Goal: Information Seeking & Learning: Learn about a topic

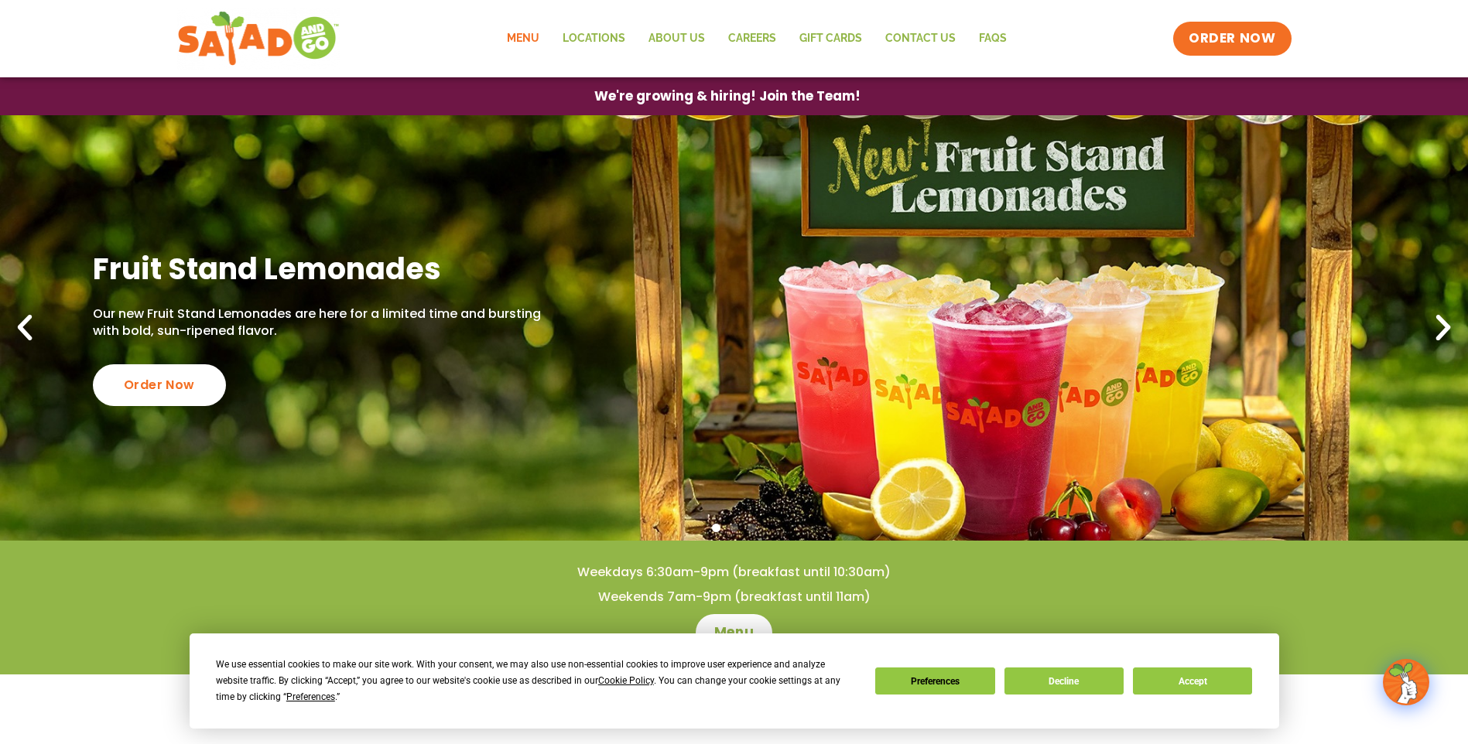
click at [520, 33] on link "Menu" at bounding box center [523, 39] width 56 height 36
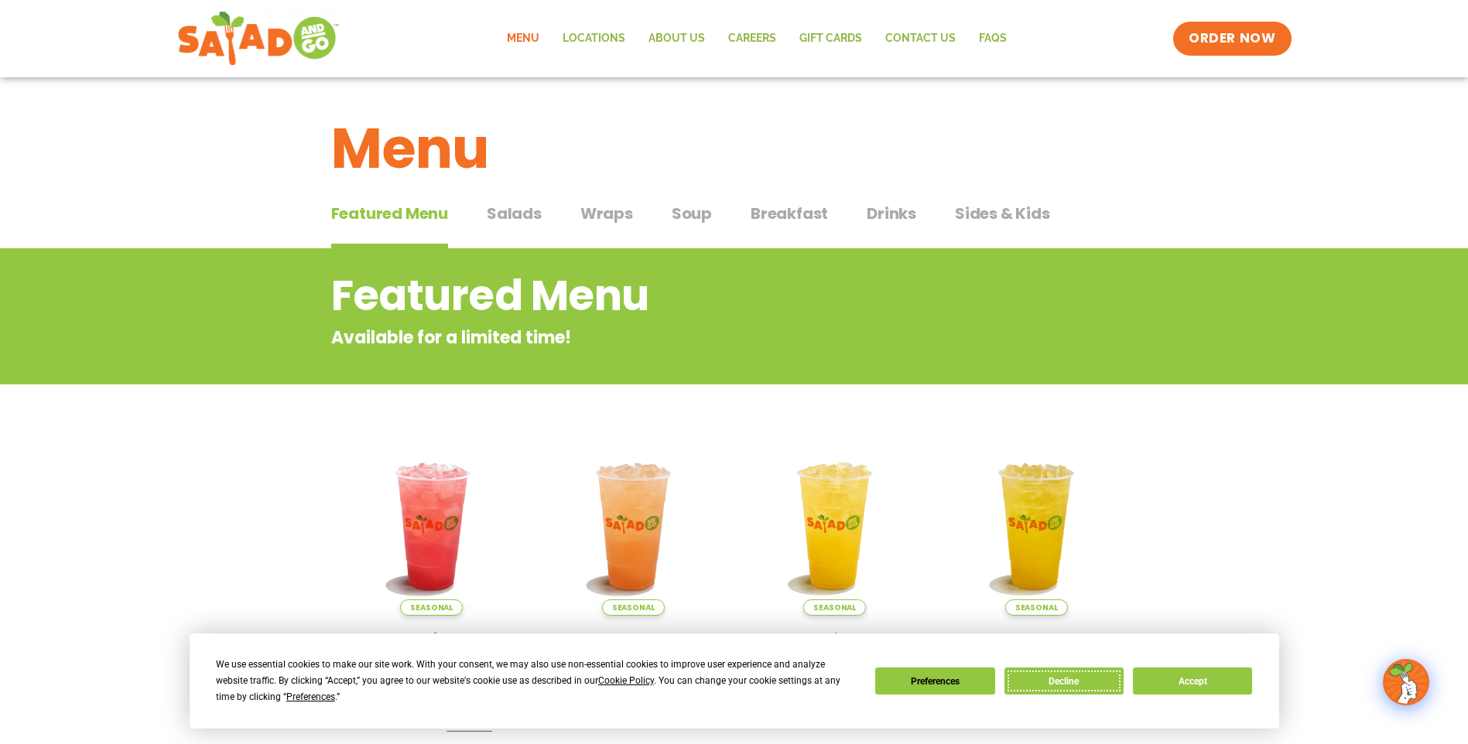
click at [1057, 683] on button "Decline" at bounding box center [1064, 681] width 119 height 27
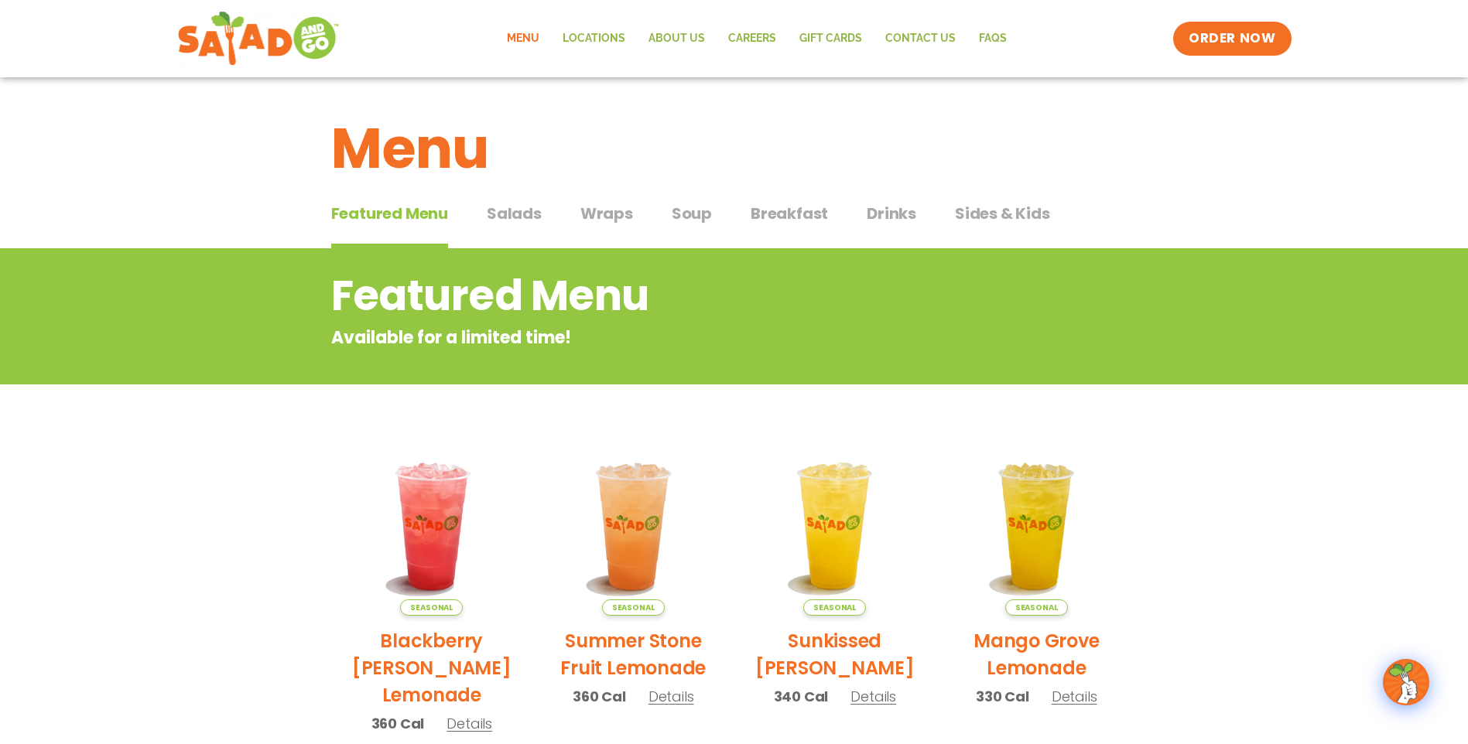
click at [584, 221] on span "Wraps" at bounding box center [606, 213] width 53 height 23
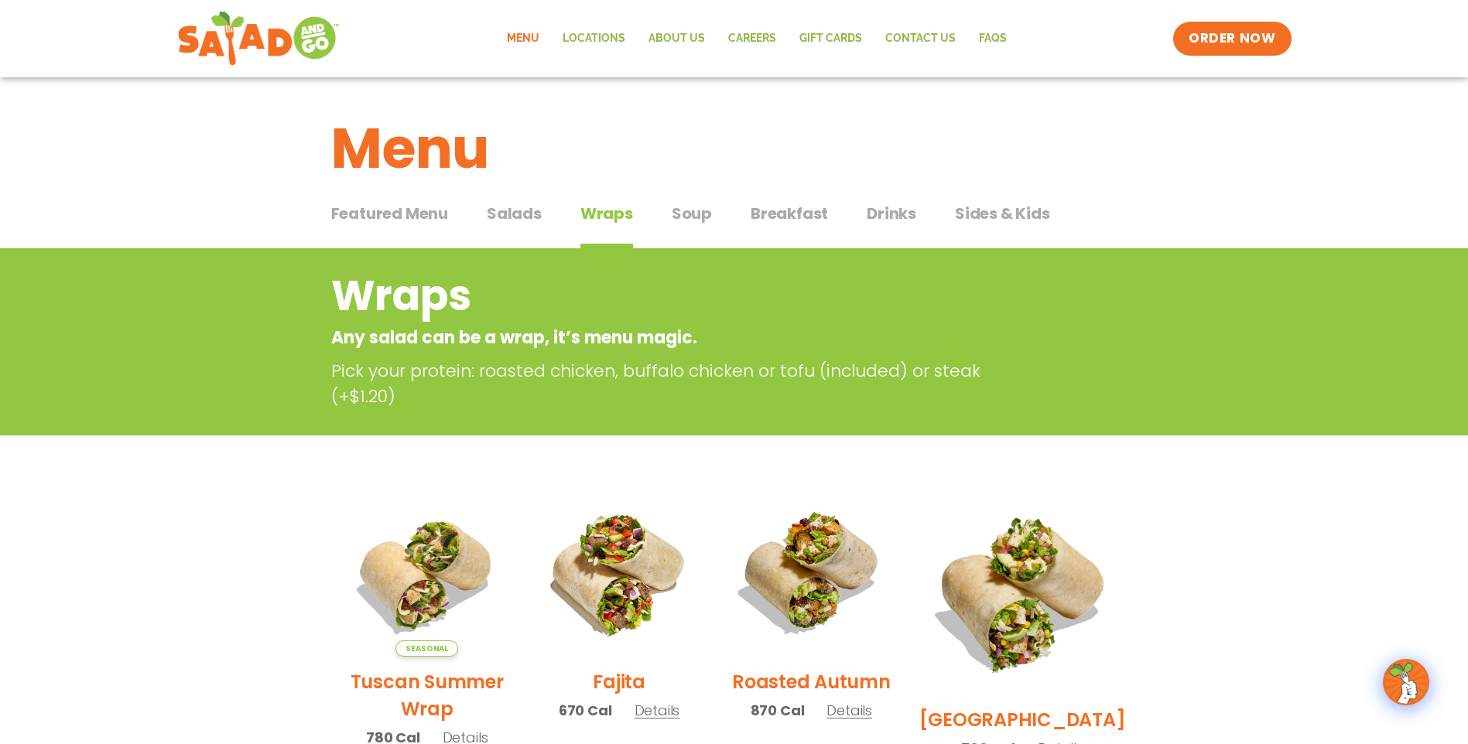
click at [683, 210] on span "Soup" at bounding box center [692, 213] width 40 height 23
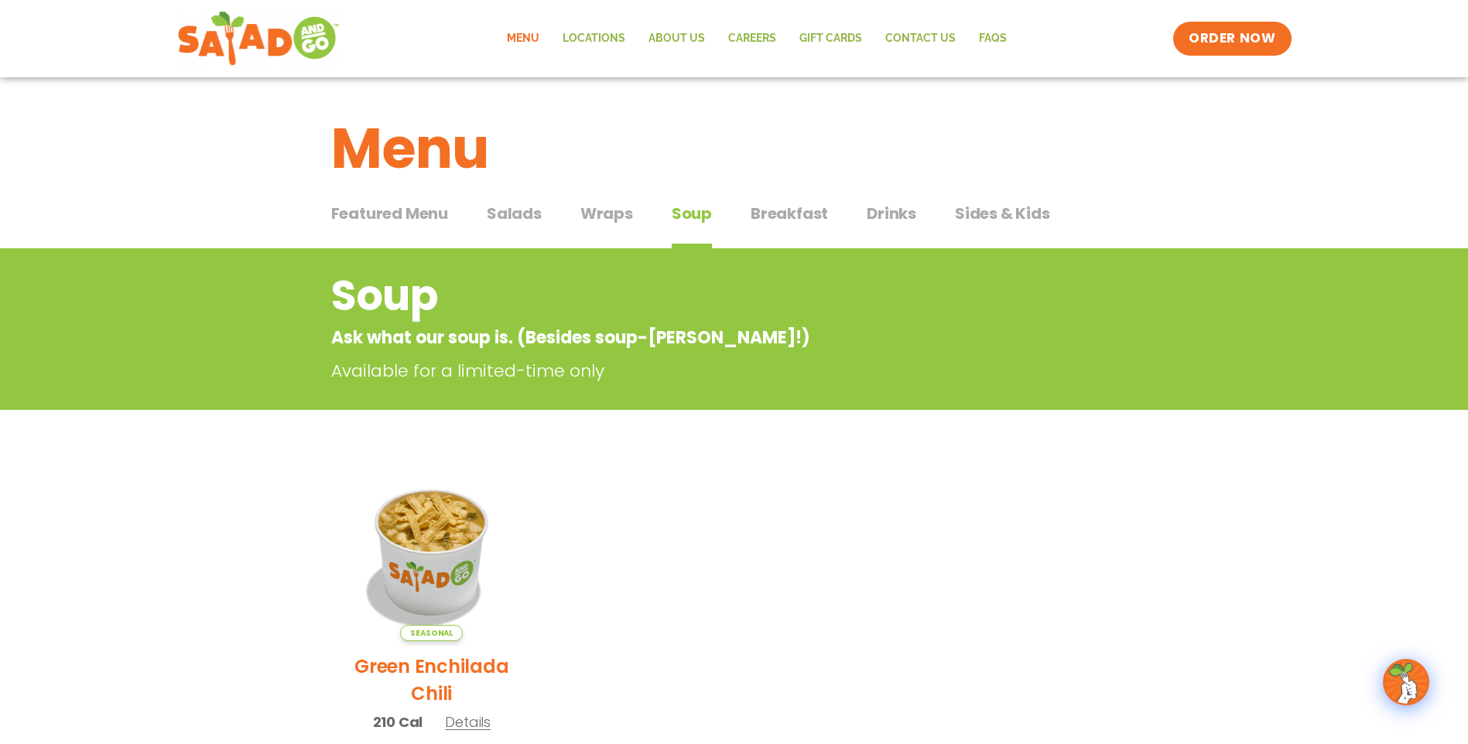
click at [531, 217] on span "Salads" at bounding box center [514, 213] width 55 height 23
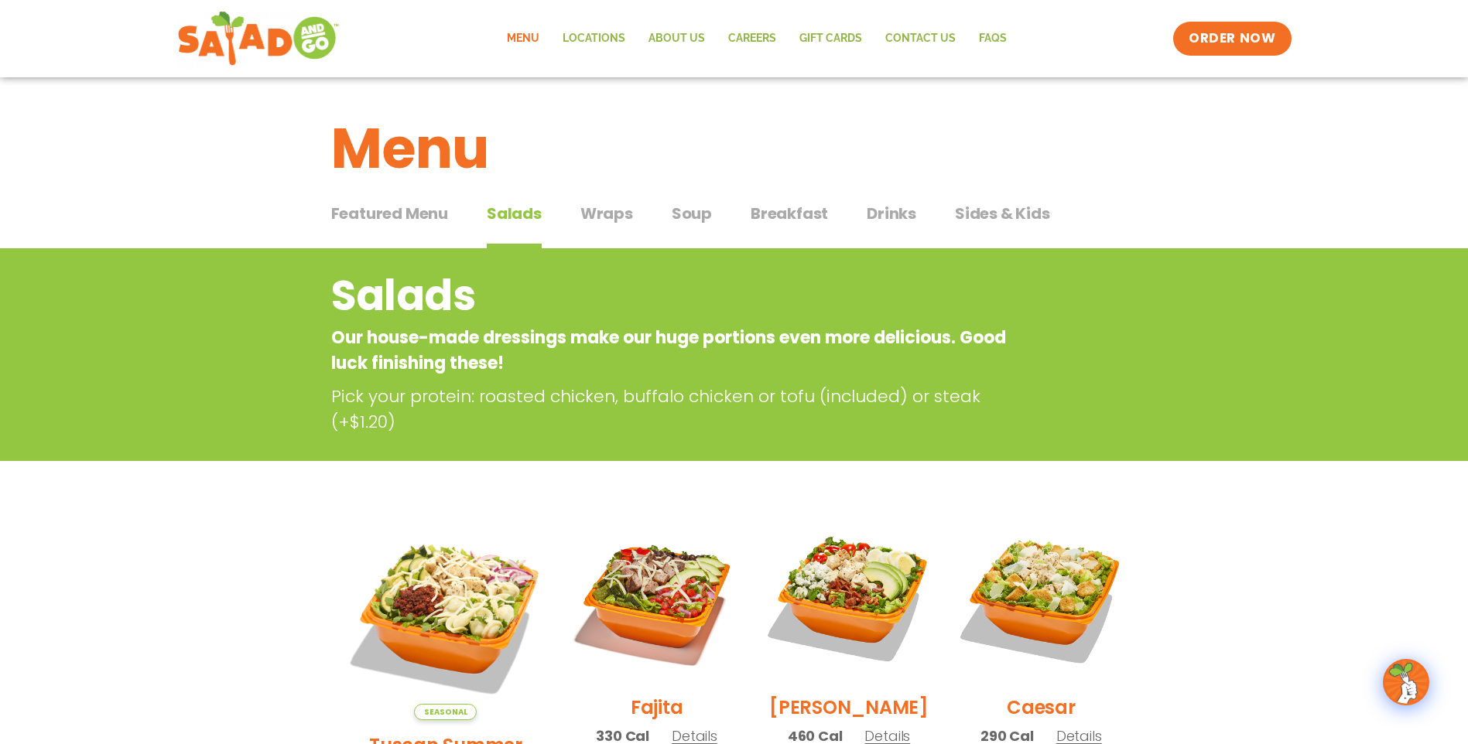
click at [596, 210] on span "Wraps" at bounding box center [606, 213] width 53 height 23
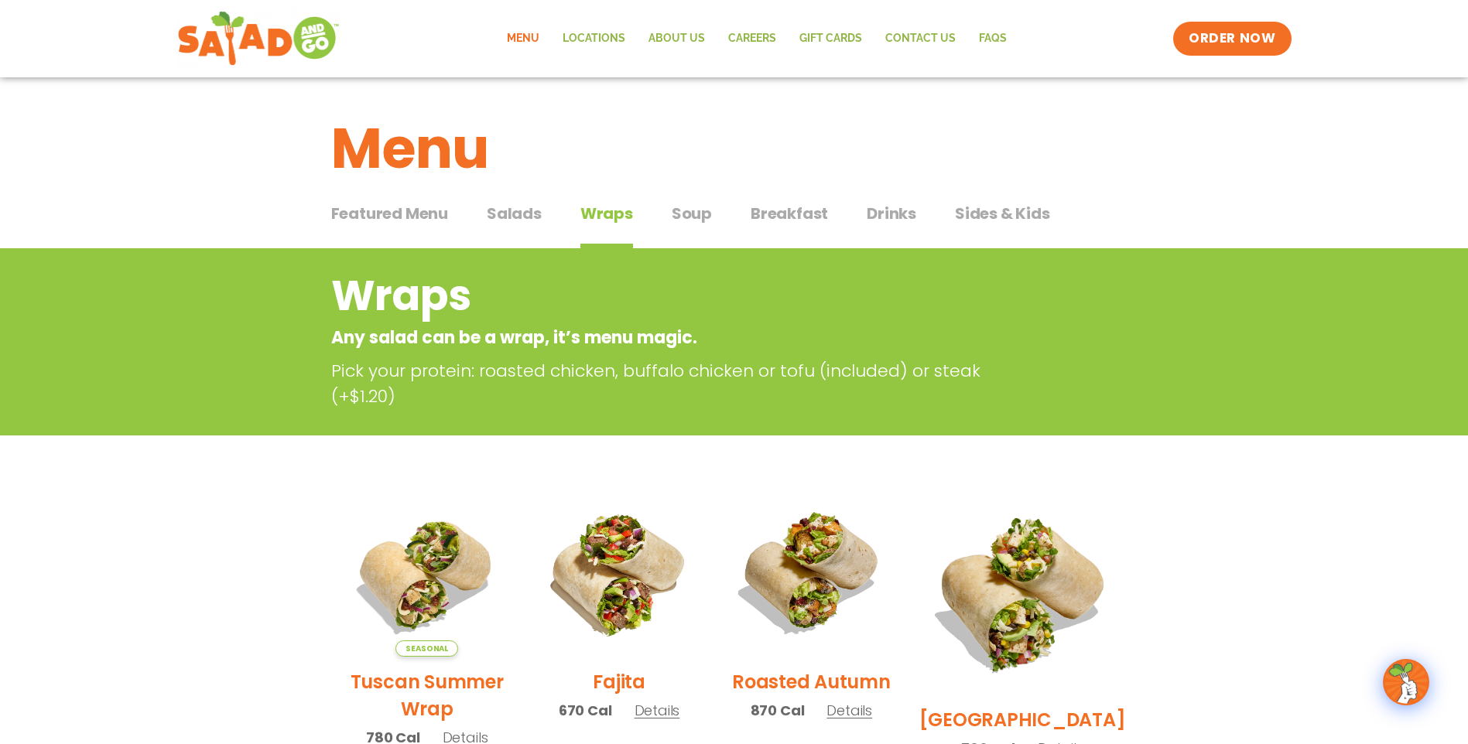
click at [518, 214] on span "Salads" at bounding box center [514, 213] width 55 height 23
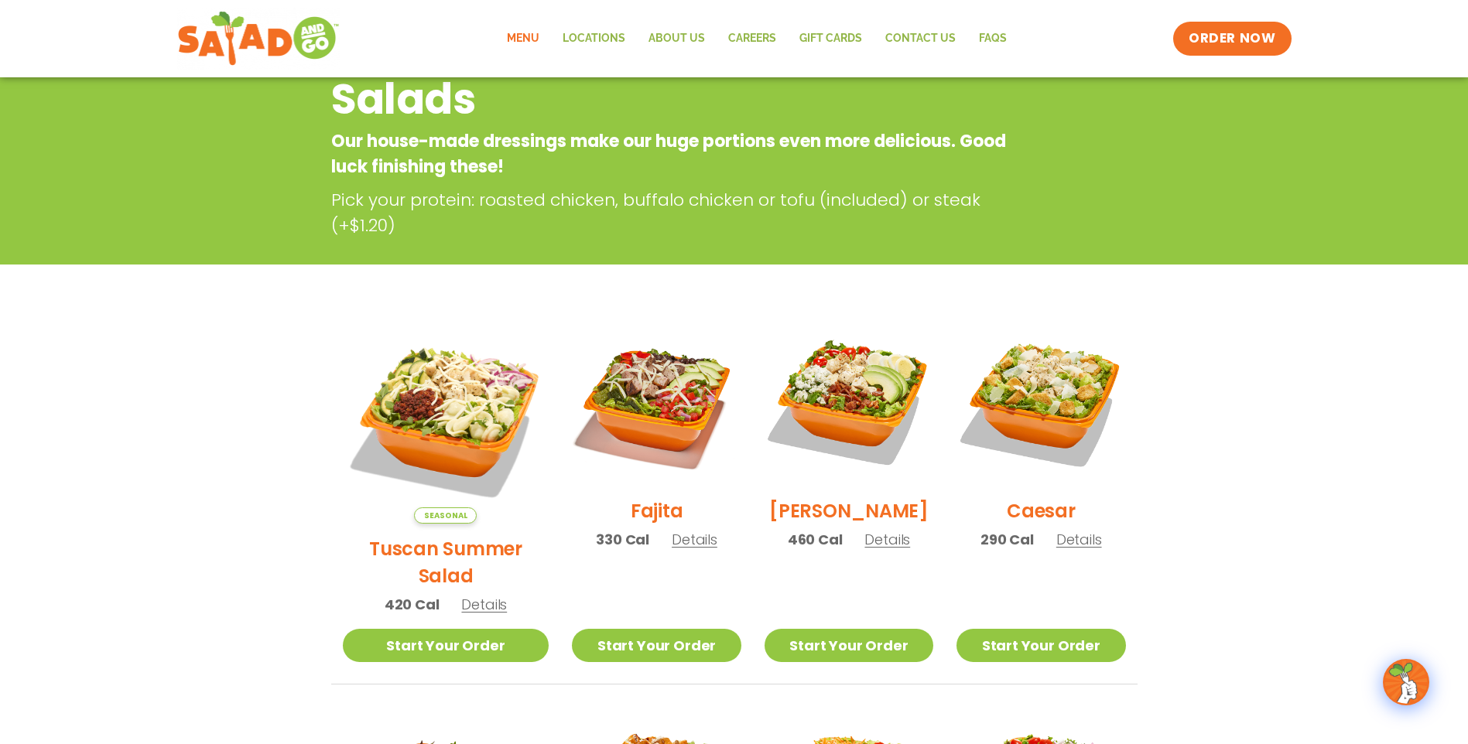
scroll to position [77, 0]
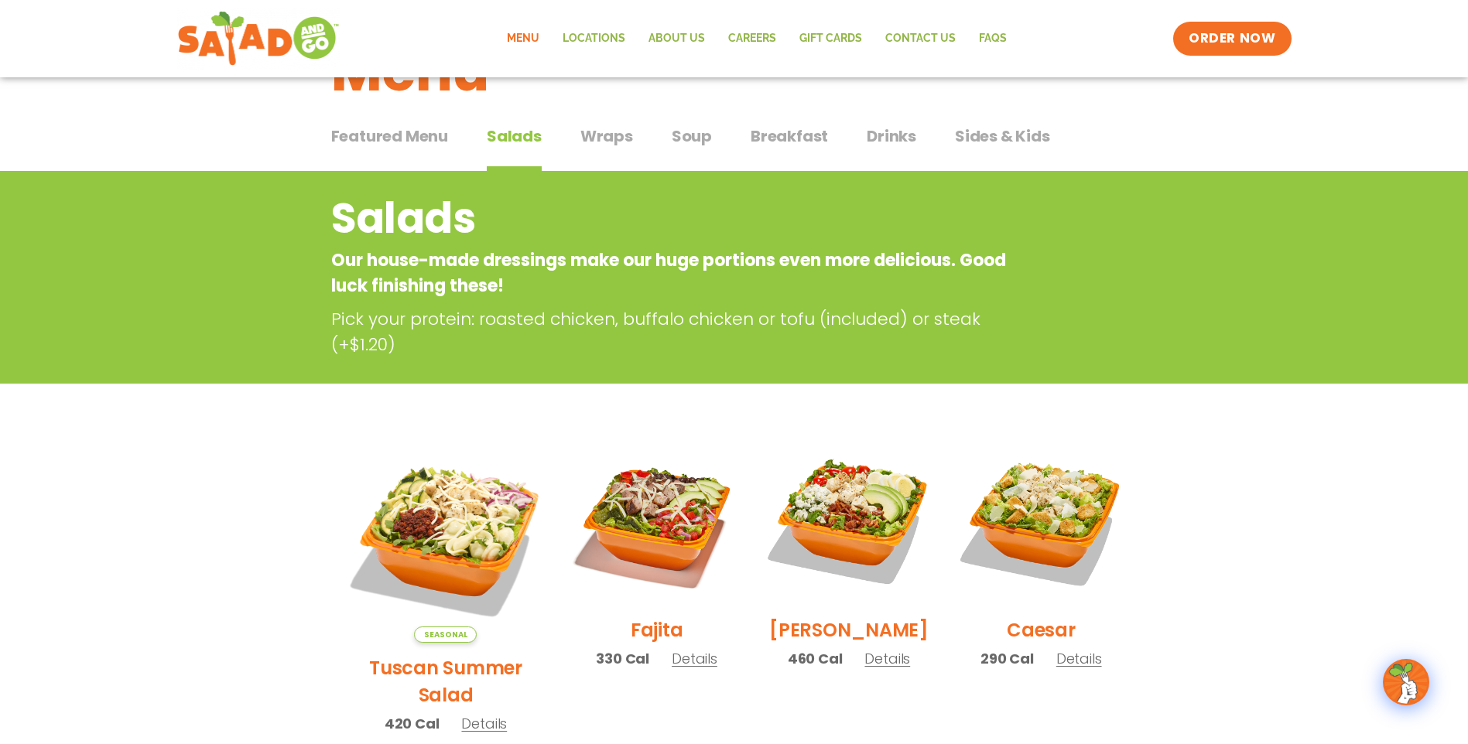
click at [604, 139] on span "Wraps" at bounding box center [606, 136] width 53 height 23
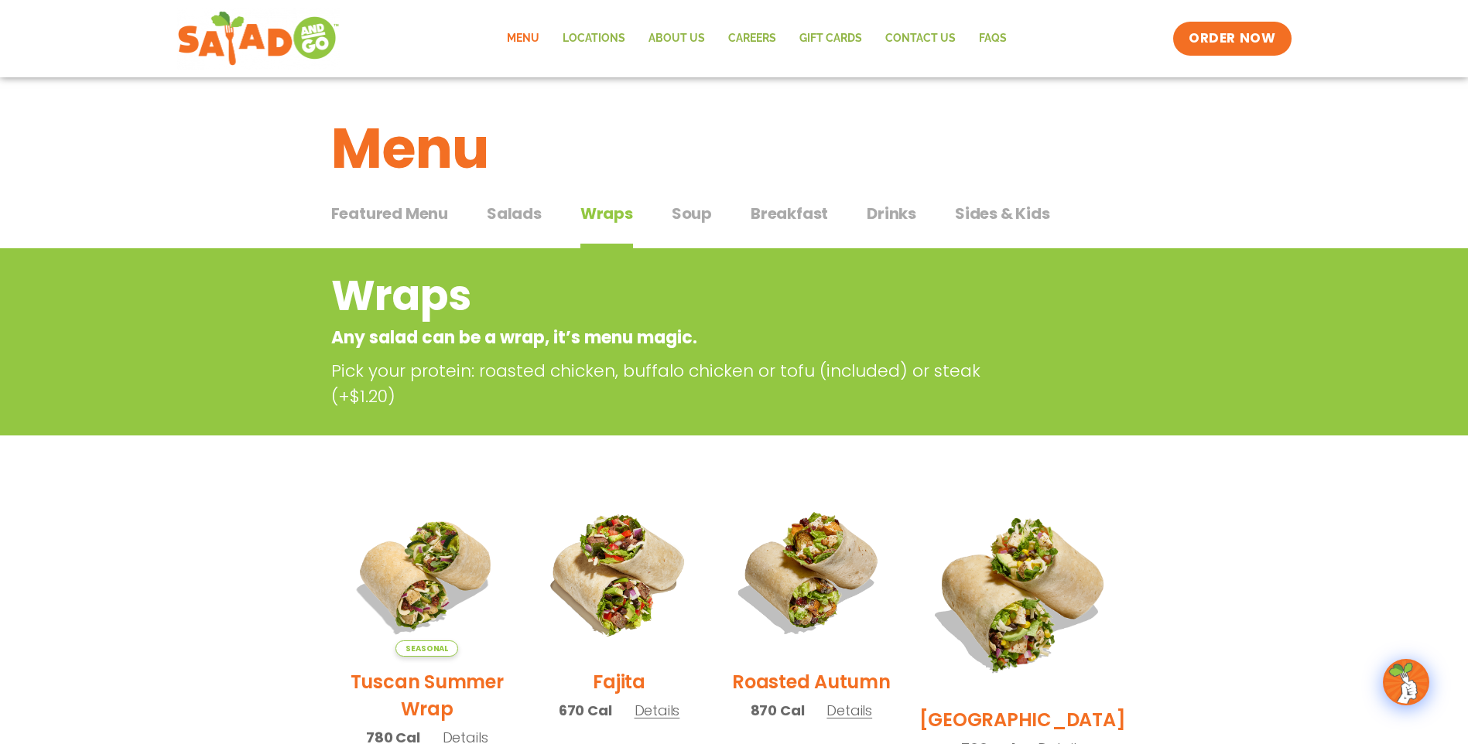
click at [525, 210] on span "Salads" at bounding box center [514, 213] width 55 height 23
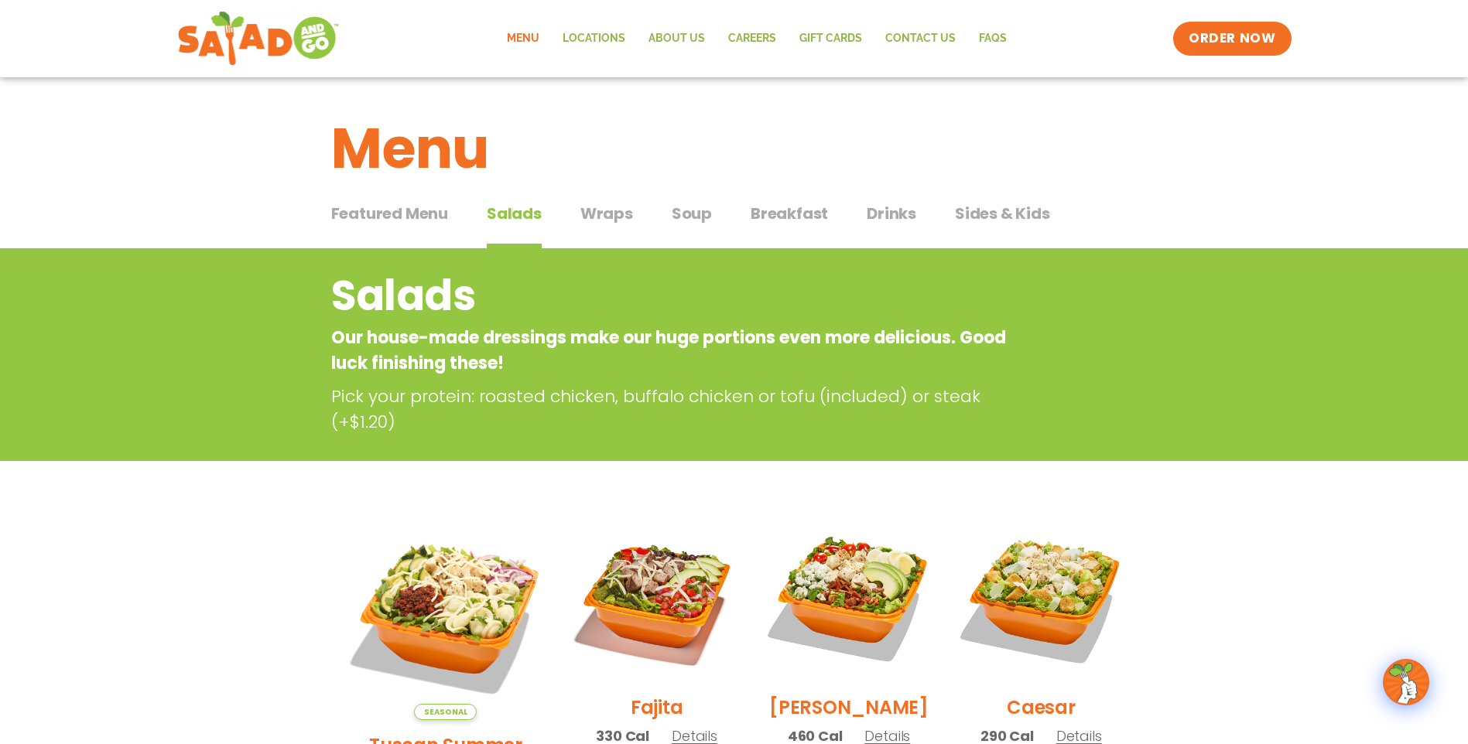
click at [624, 214] on span "Wraps" at bounding box center [606, 213] width 53 height 23
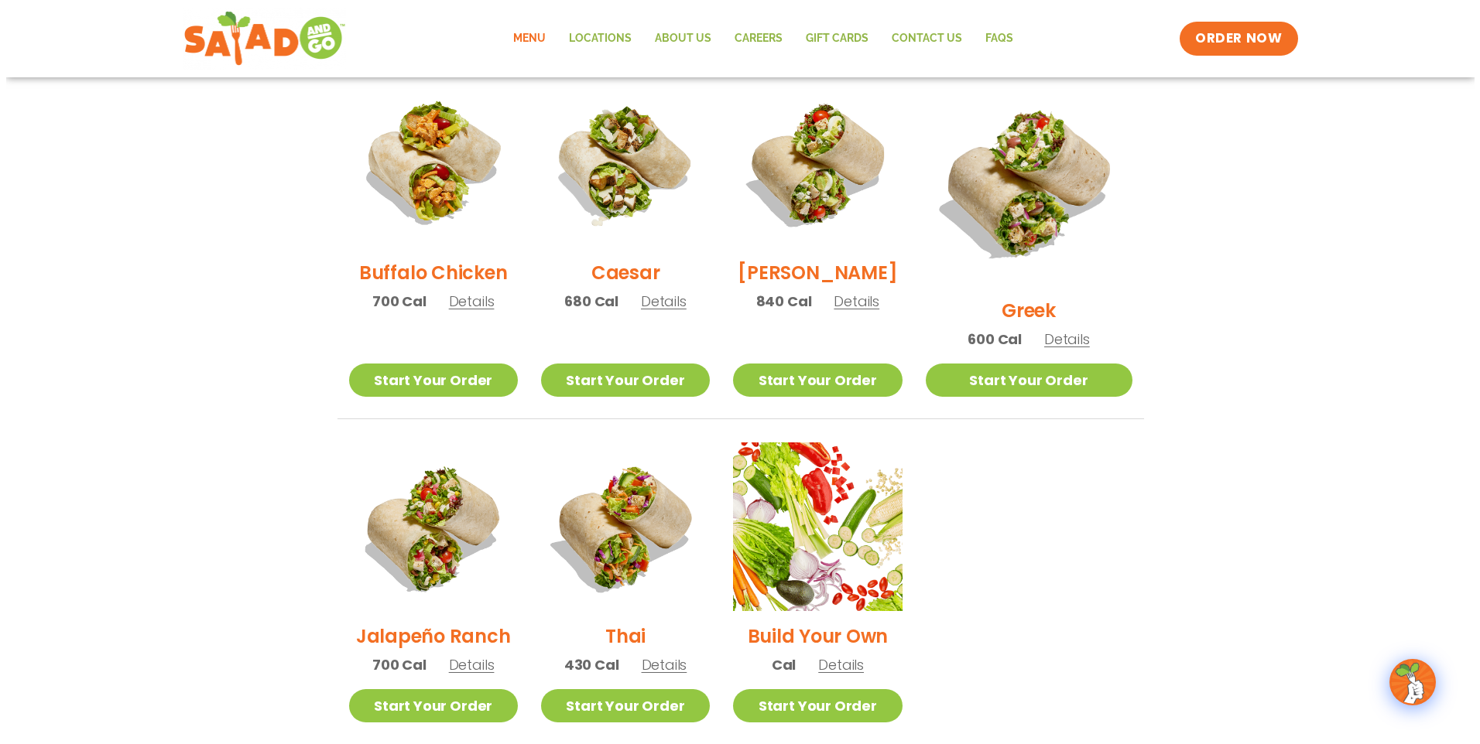
scroll to position [786, 0]
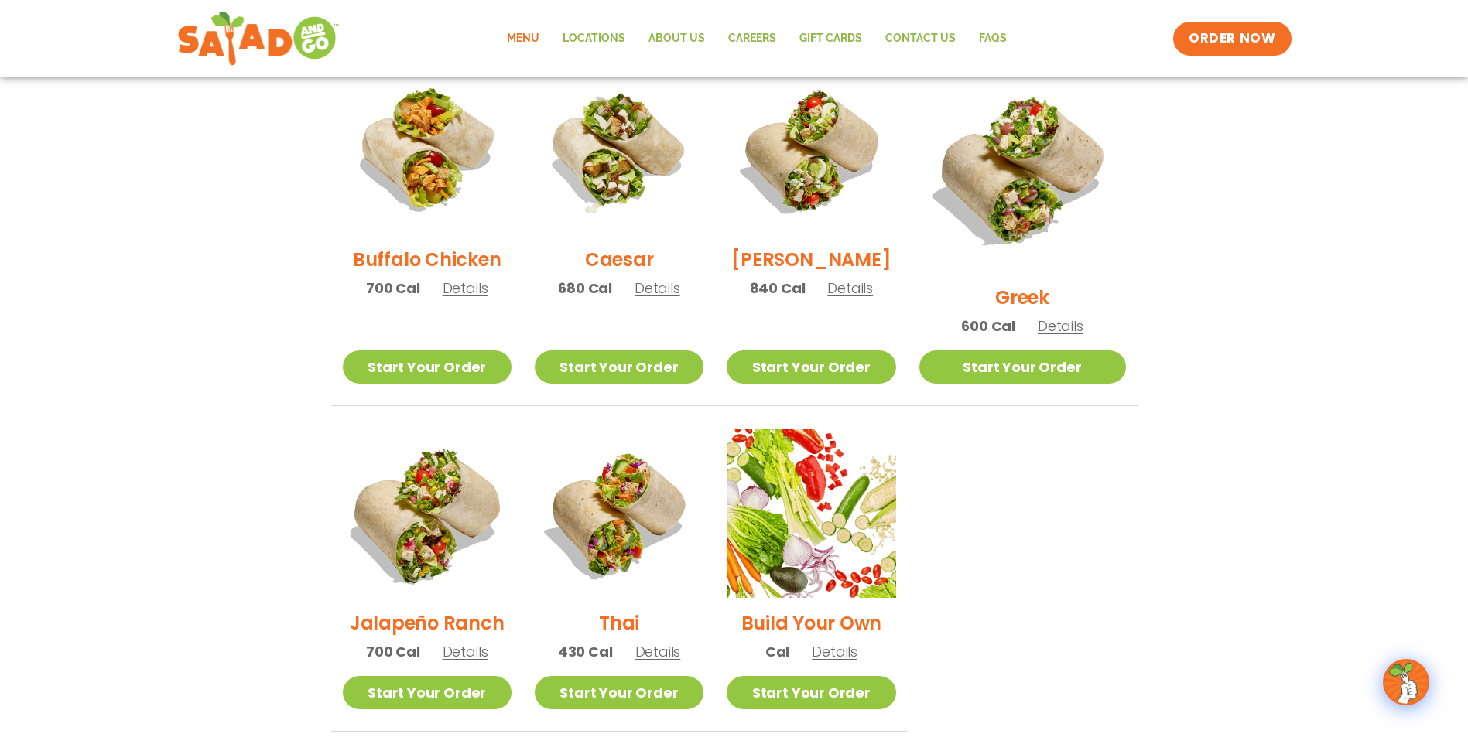
click at [453, 471] on img at bounding box center [426, 514] width 198 height 198
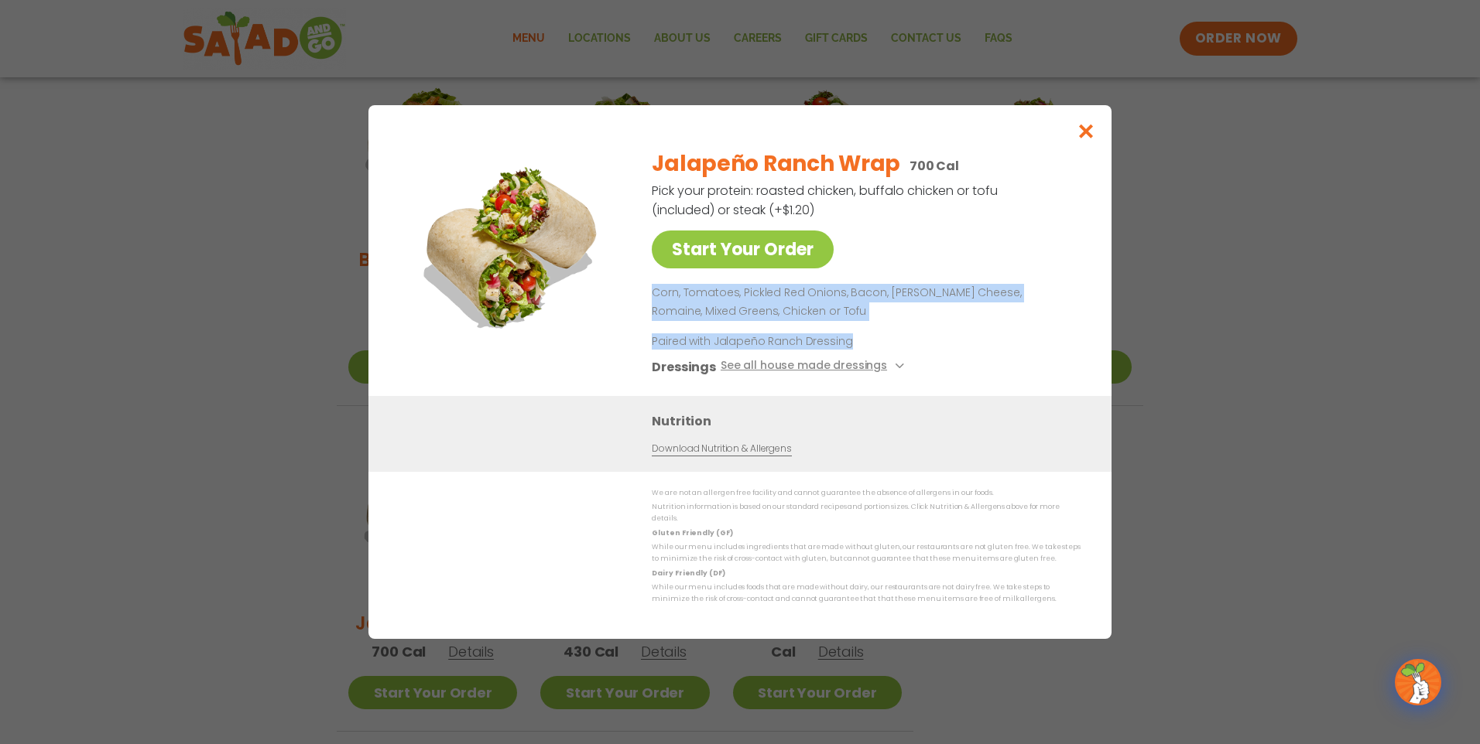
drag, startPoint x: 655, startPoint y: 299, endPoint x: 882, endPoint y: 329, distance: 228.8
click at [882, 329] on div "Jalapeño Ranch Wrap 700 Cal Pick your protein: roasted chicken, buffalo chicken…" at bounding box center [863, 266] width 423 height 260
drag, startPoint x: 882, startPoint y: 329, endPoint x: 816, endPoint y: 307, distance: 69.3
click at [816, 307] on p "Corn, Tomatoes, Pickled Red Onions, Bacon, [PERSON_NAME] Cheese, Romaine, Mixed…" at bounding box center [863, 302] width 423 height 37
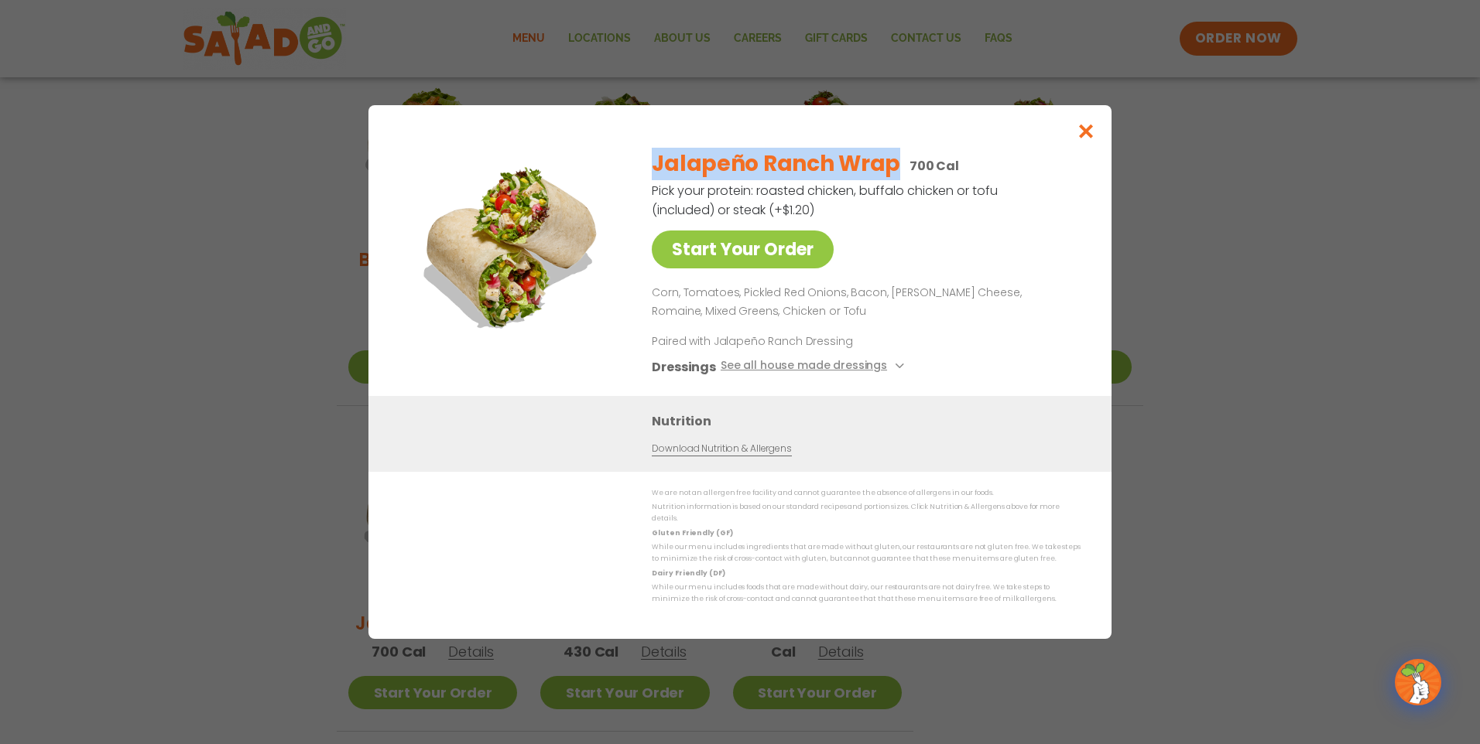
drag, startPoint x: 655, startPoint y: 173, endPoint x: 893, endPoint y: 166, distance: 237.7
click at [893, 166] on h2 "Jalapeño Ranch Wrap" at bounding box center [776, 164] width 248 height 33
copy h2 "Jalapeño Ranch Wrap"
click at [989, 250] on div "Jalapeño Ranch Wrap 700 Cal Pick your protein: roasted chicken, buffalo chicken…" at bounding box center [863, 266] width 423 height 260
click at [1082, 138] on icon "Close modal" at bounding box center [1085, 131] width 19 height 16
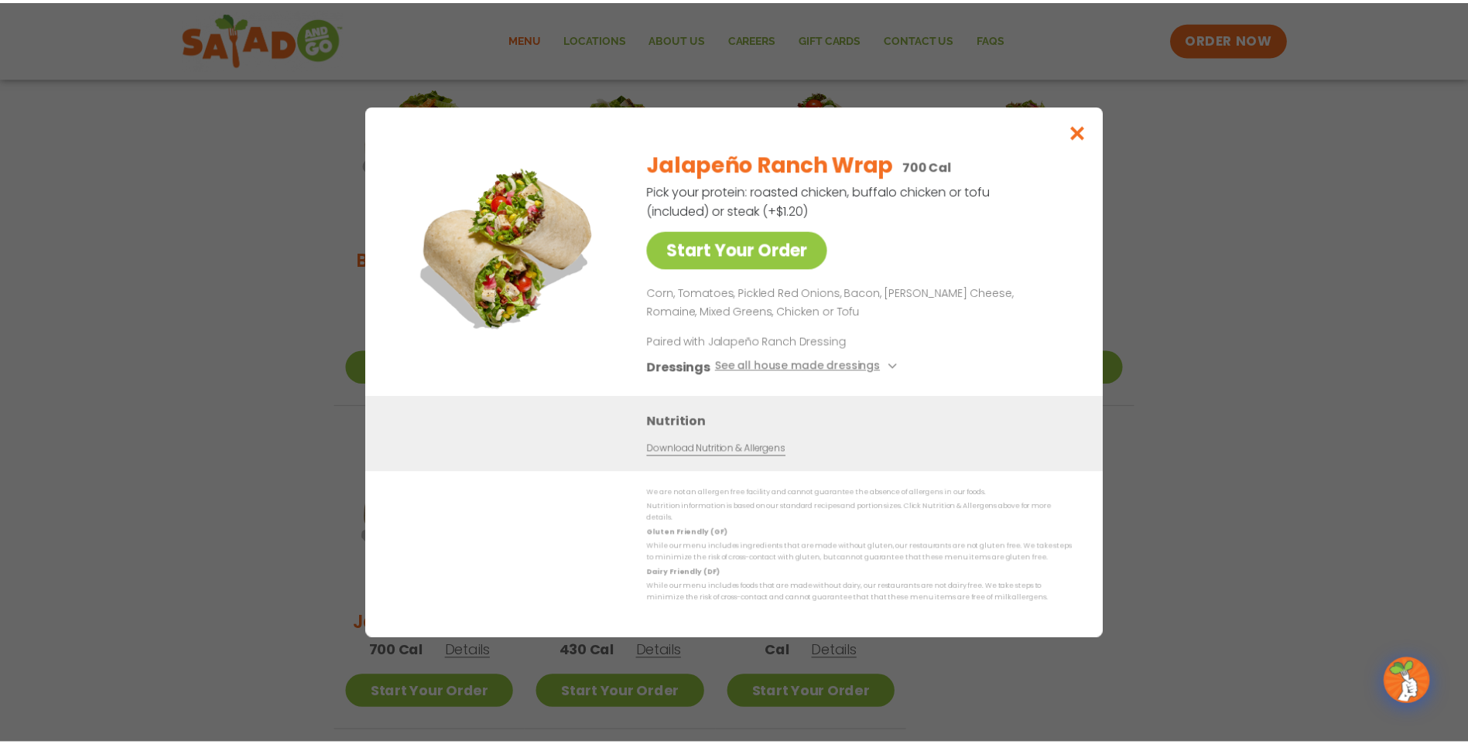
scroll to position [755, 0]
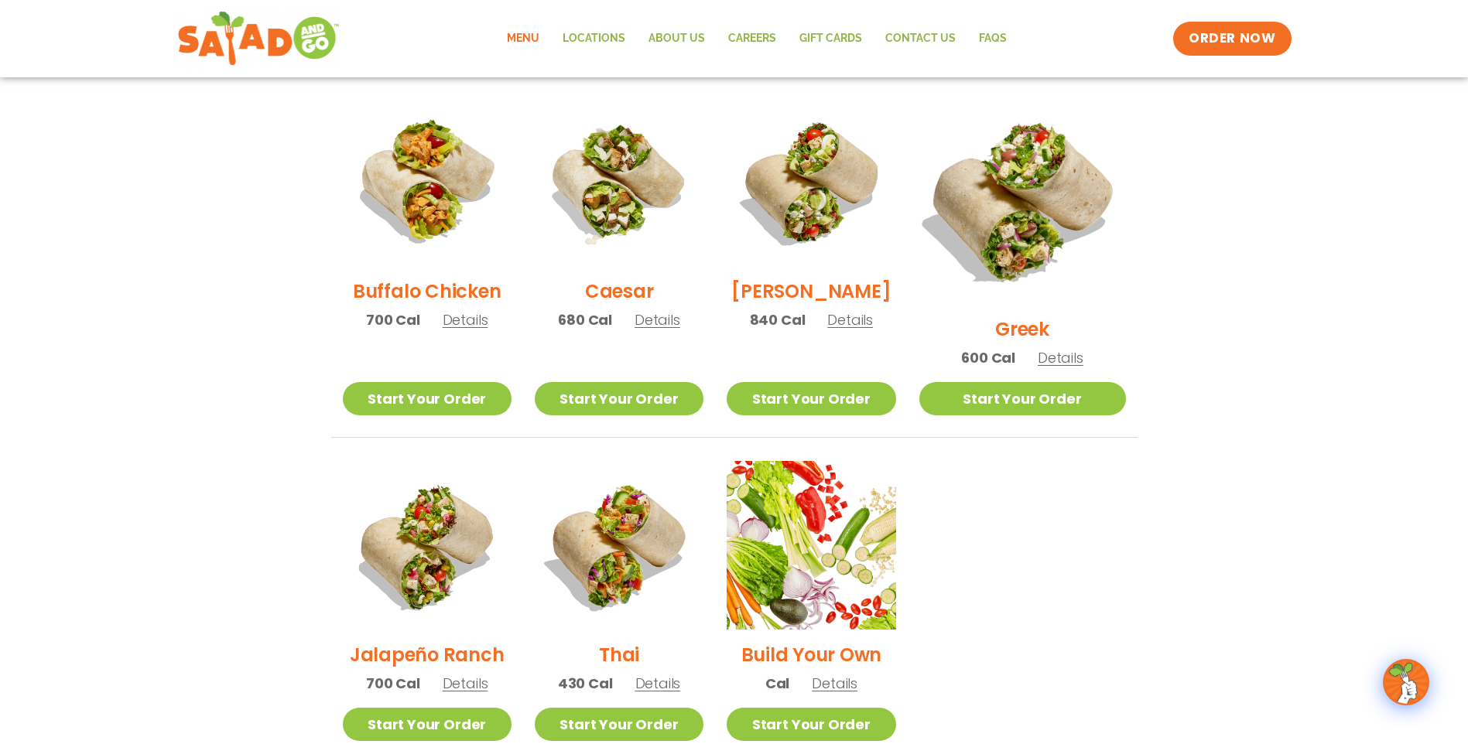
click at [1027, 193] on img at bounding box center [1022, 201] width 242 height 242
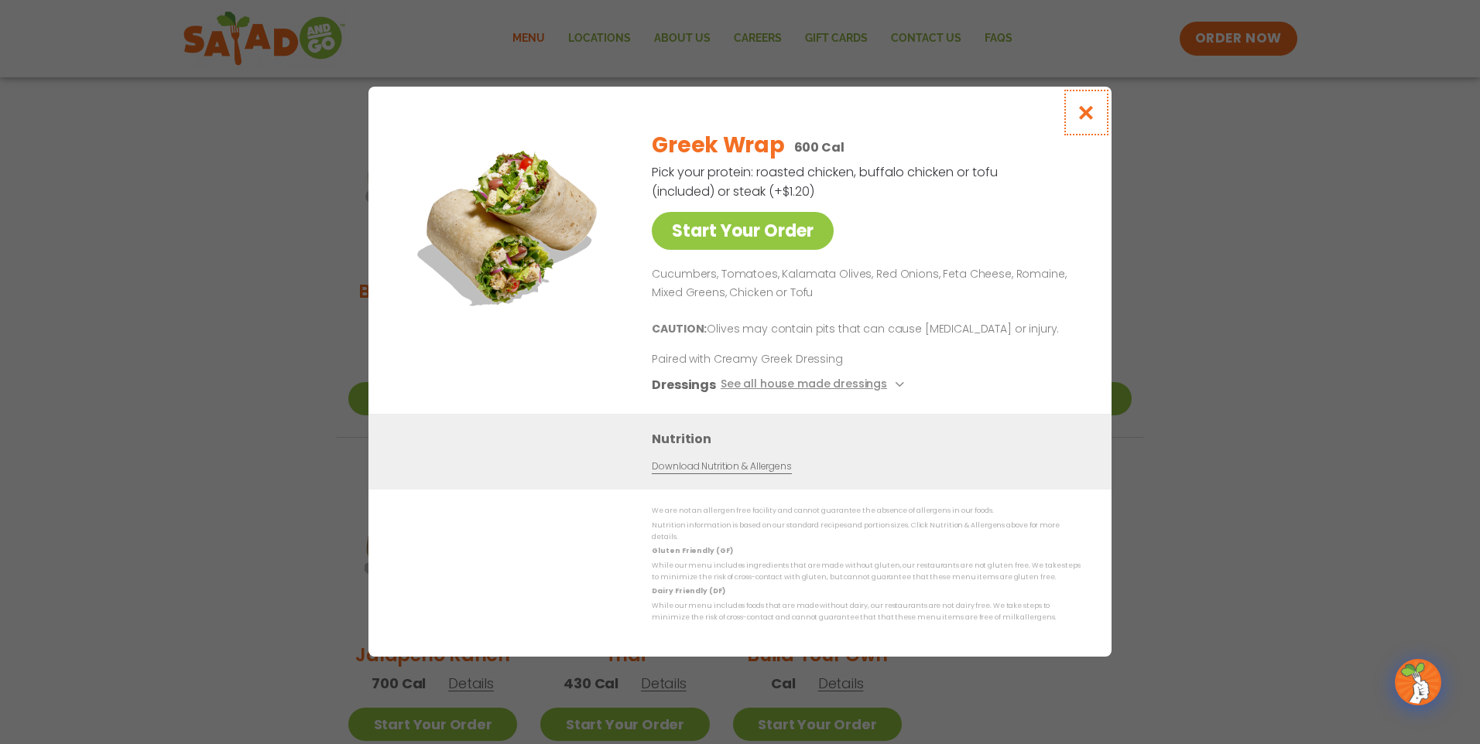
click at [1076, 125] on button "Close modal" at bounding box center [1086, 113] width 50 height 52
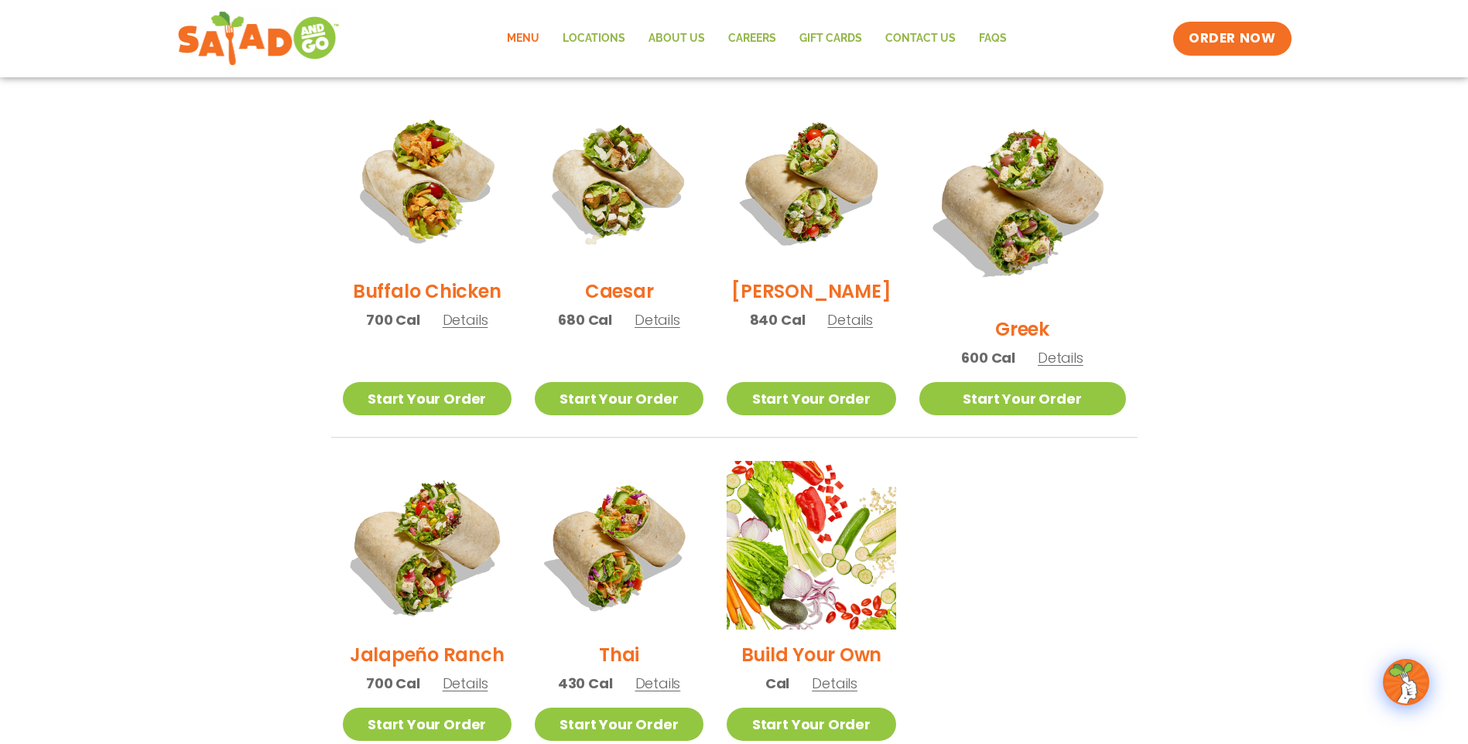
click at [457, 483] on img at bounding box center [426, 546] width 198 height 198
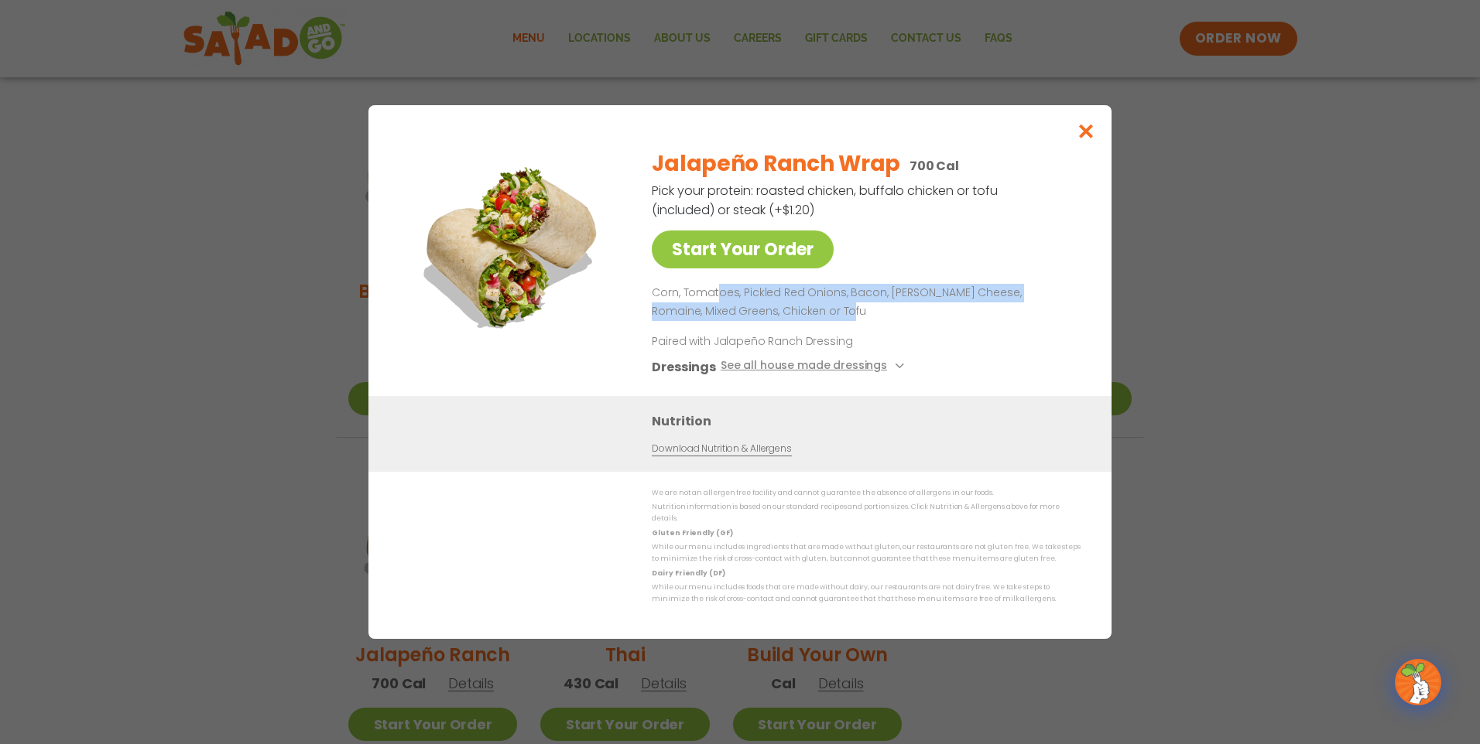
drag, startPoint x: 718, startPoint y: 301, endPoint x: 838, endPoint y: 319, distance: 121.3
click at [838, 319] on p "Corn, Tomatoes, Pickled Red Onions, Bacon, [PERSON_NAME] Cheese, Romaine, Mixed…" at bounding box center [863, 302] width 423 height 37
click at [840, 319] on p "Corn, Tomatoes, Pickled Red Onions, Bacon, [PERSON_NAME] Cheese, Romaine, Mixed…" at bounding box center [863, 302] width 423 height 37
click at [1080, 139] on icon "Close modal" at bounding box center [1085, 131] width 19 height 16
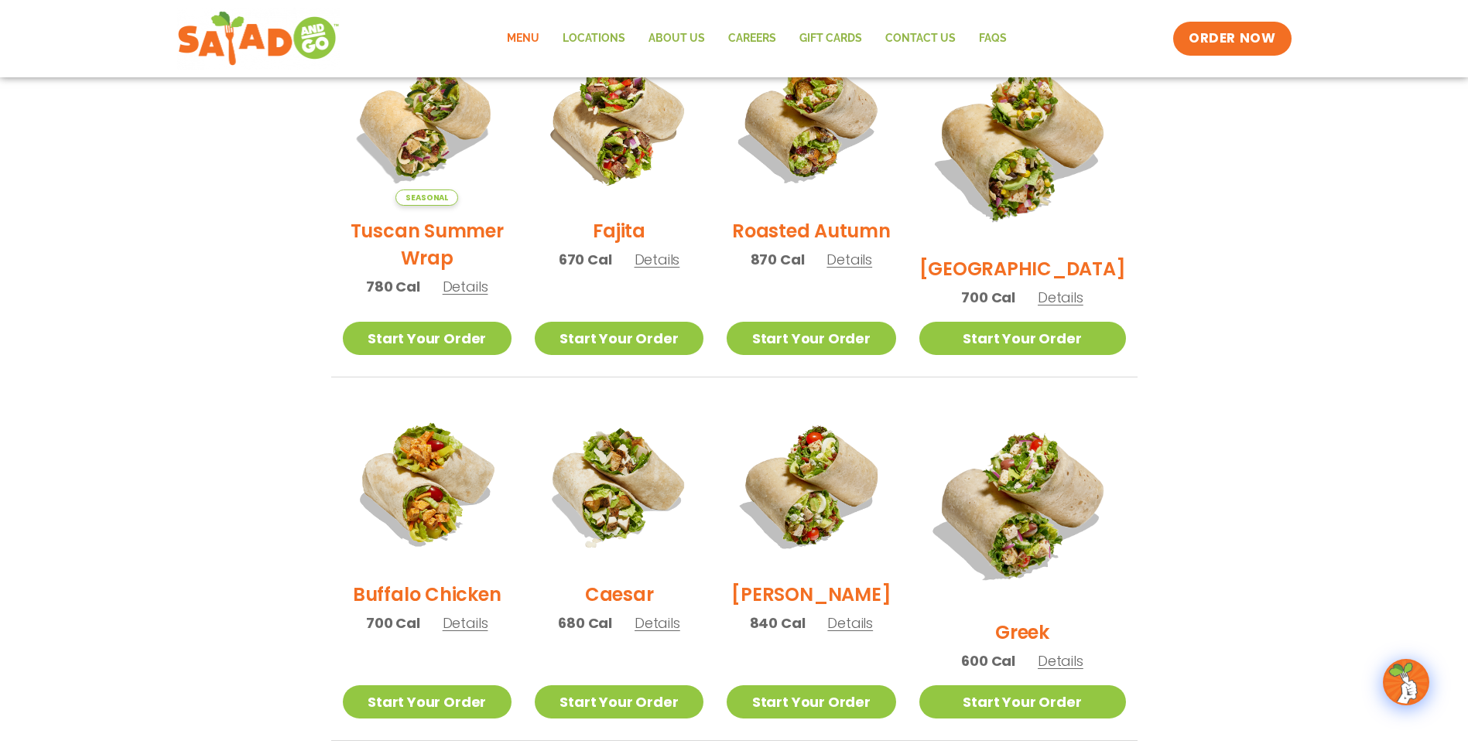
scroll to position [445, 0]
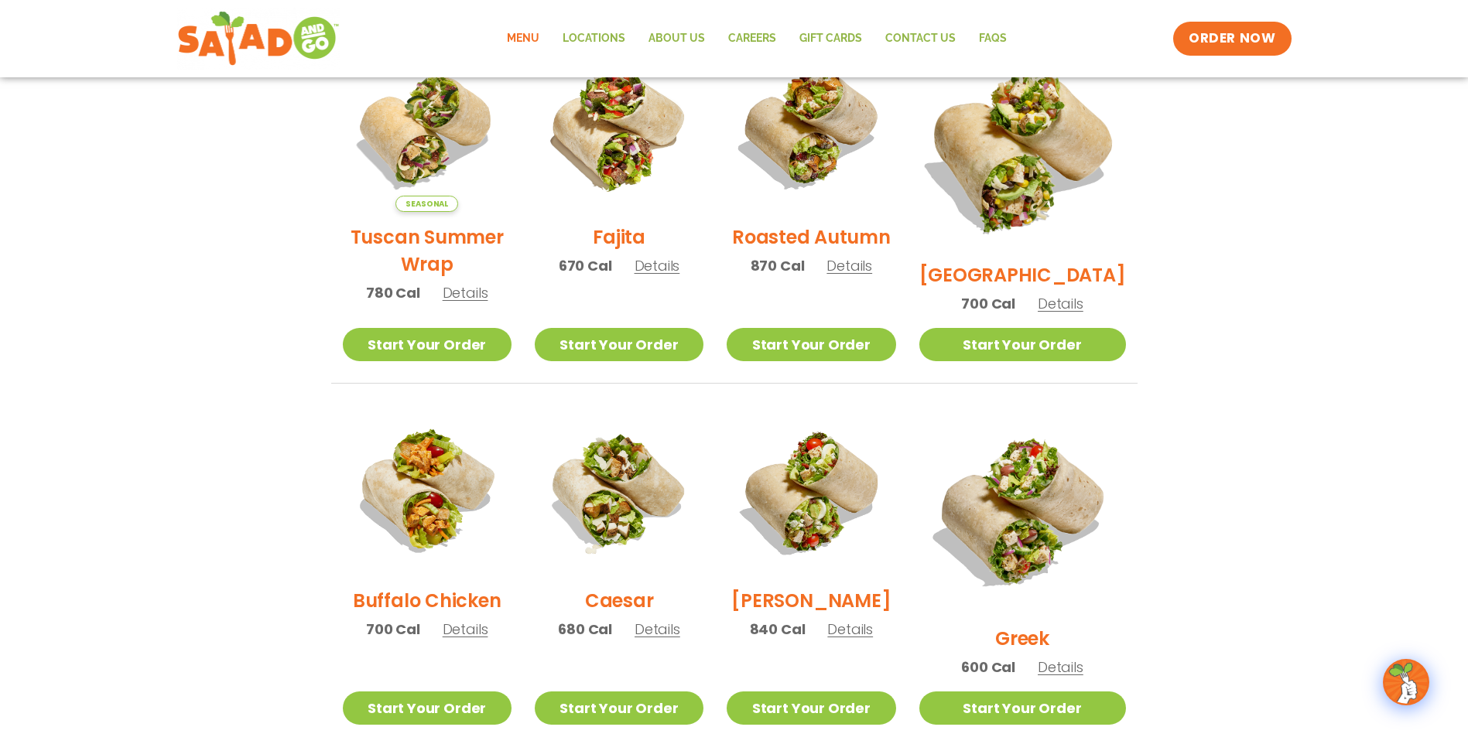
click at [1062, 124] on img at bounding box center [1022, 147] width 242 height 242
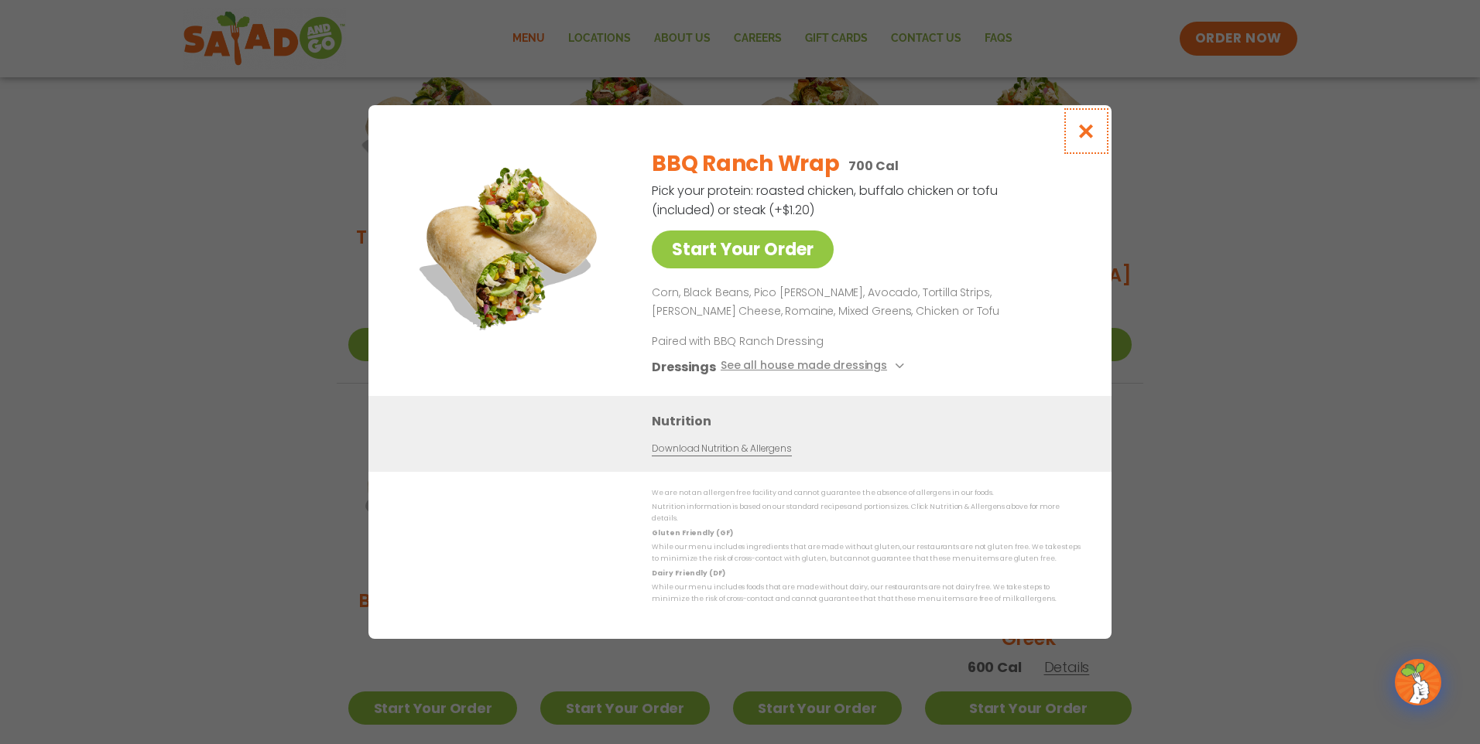
click at [1094, 129] on icon "Close modal" at bounding box center [1085, 131] width 19 height 16
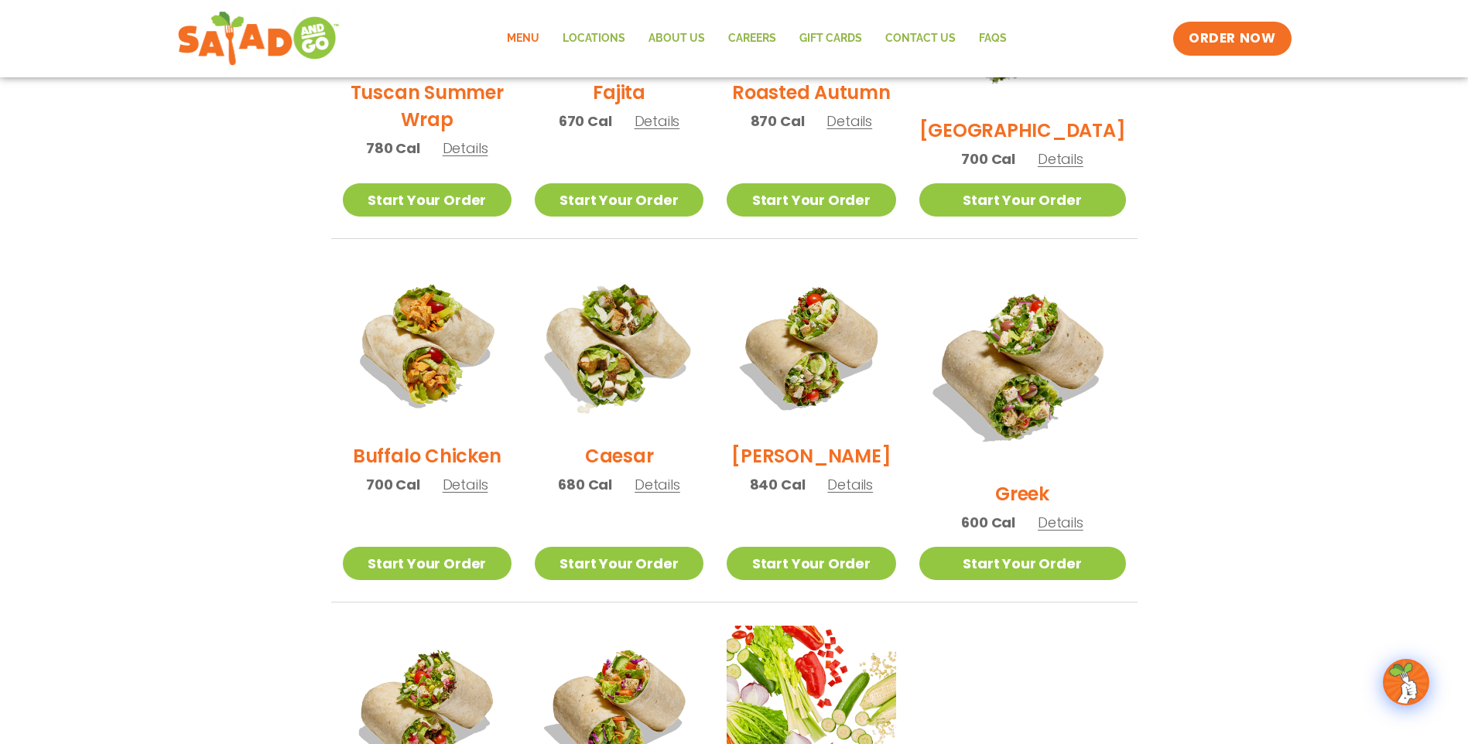
scroll to position [909, 0]
